Goal: Find specific page/section: Find specific page/section

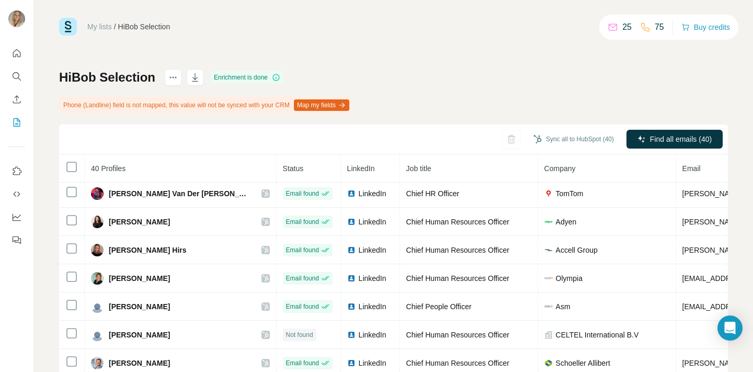
scroll to position [8, 0]
click at [16, 75] on icon "Search" at bounding box center [16, 76] width 10 height 10
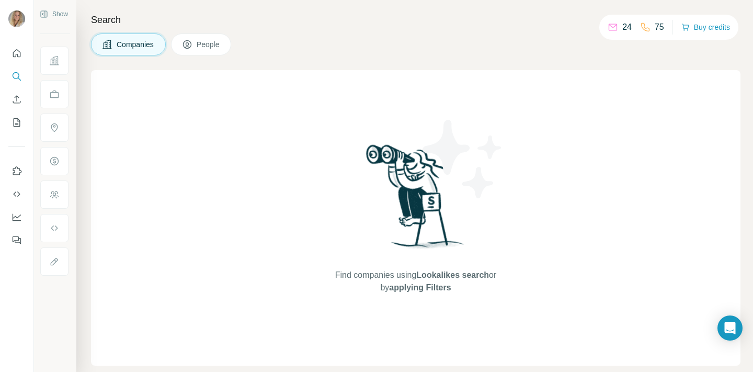
click at [216, 49] on button "People" at bounding box center [201, 44] width 61 height 22
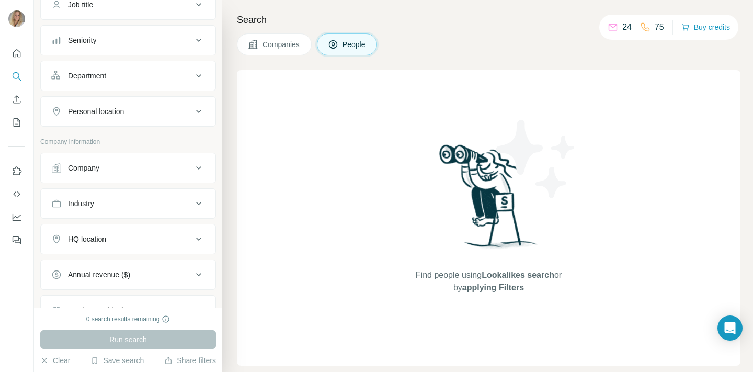
scroll to position [171, 0]
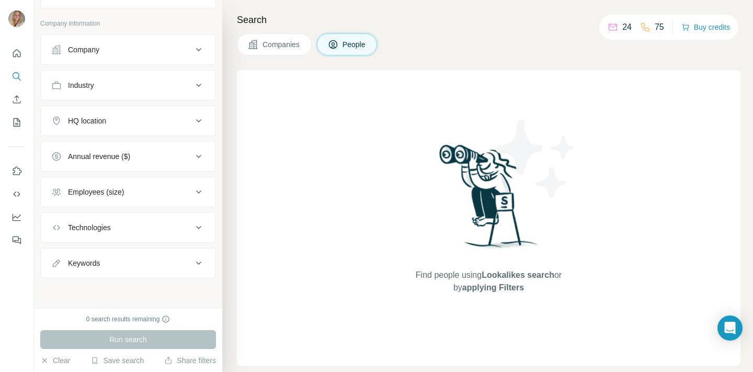
click at [66, 121] on div "HQ location" at bounding box center [121, 121] width 141 height 10
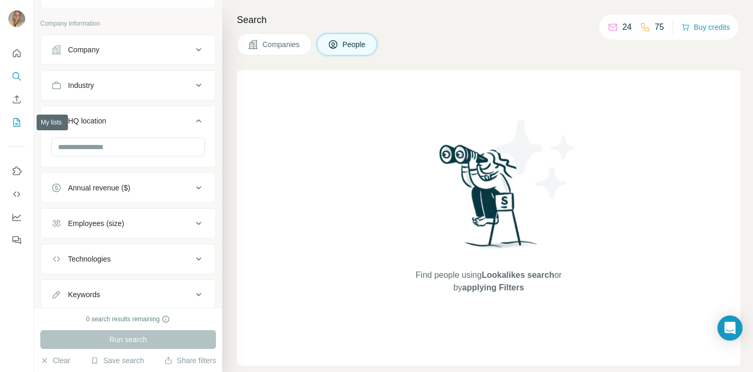
click at [22, 119] on button "My lists" at bounding box center [16, 122] width 17 height 19
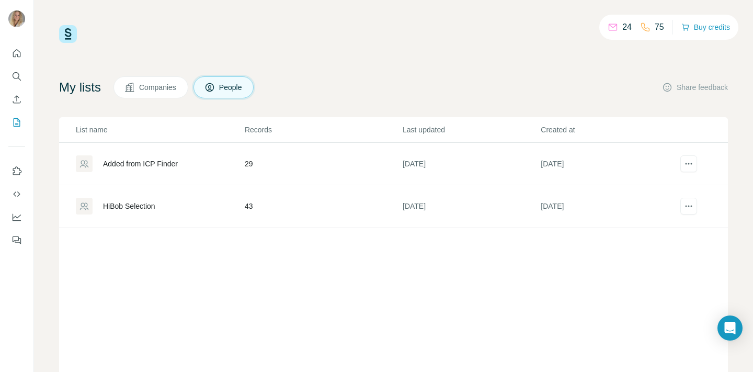
click at [250, 204] on td "43" at bounding box center [323, 206] width 158 height 42
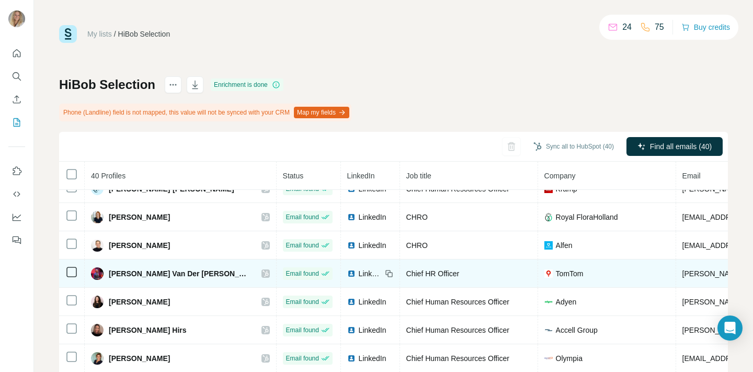
scroll to position [671, 0]
